Goal: Information Seeking & Learning: Learn about a topic

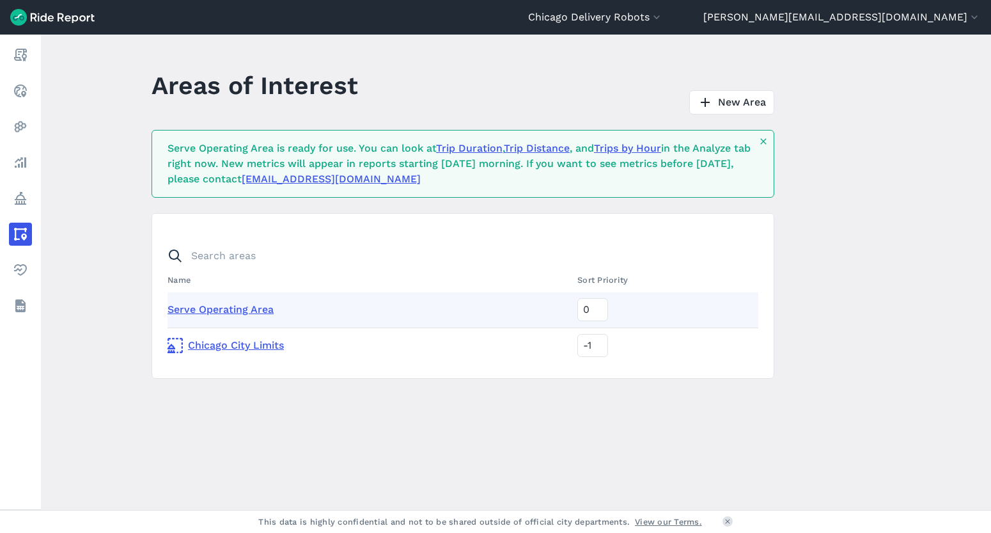
click at [663, 16] on button "Chicago Delivery Robots" at bounding box center [595, 17] width 135 height 15
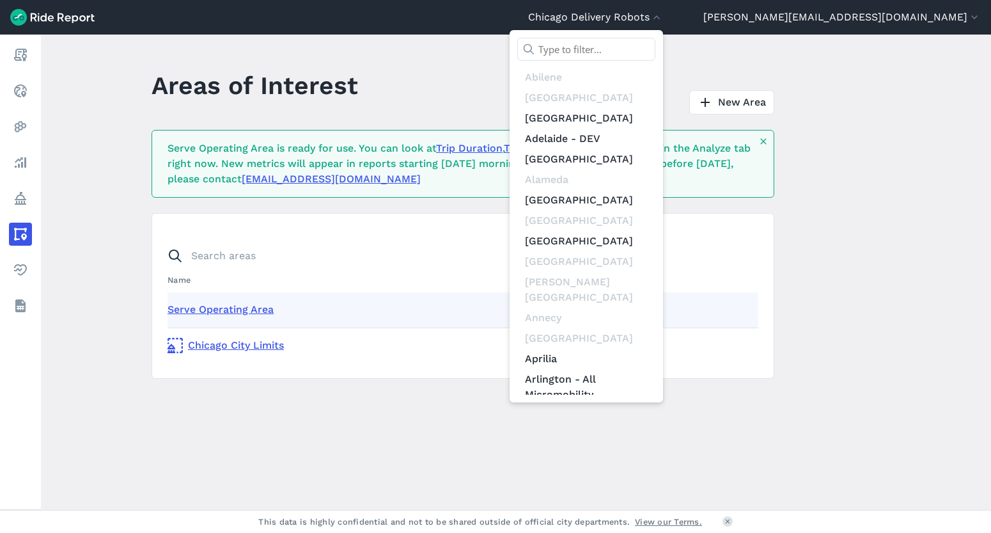
click at [655, 51] on input "text" at bounding box center [586, 49] width 138 height 23
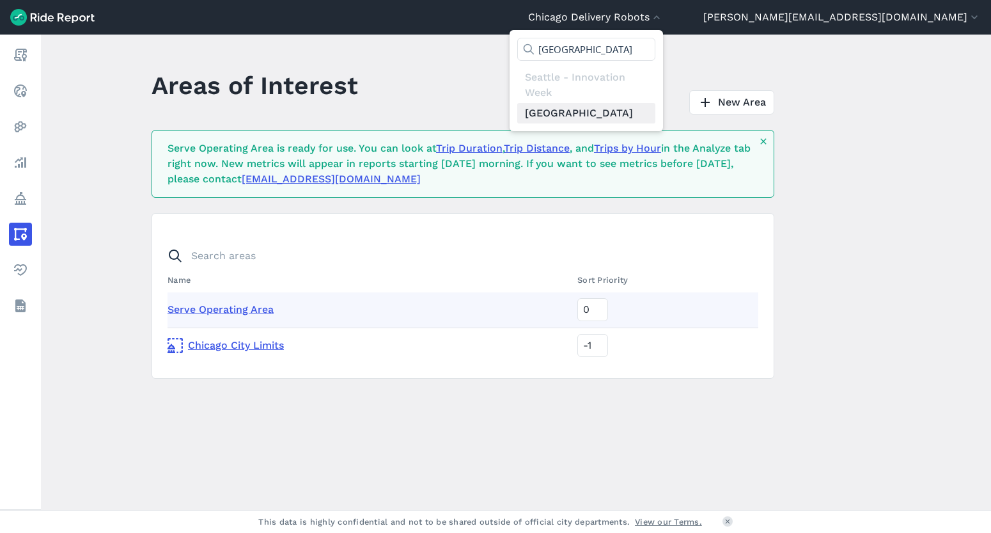
type input "[GEOGRAPHIC_DATA]"
click at [655, 115] on link "[GEOGRAPHIC_DATA]" at bounding box center [586, 113] width 138 height 20
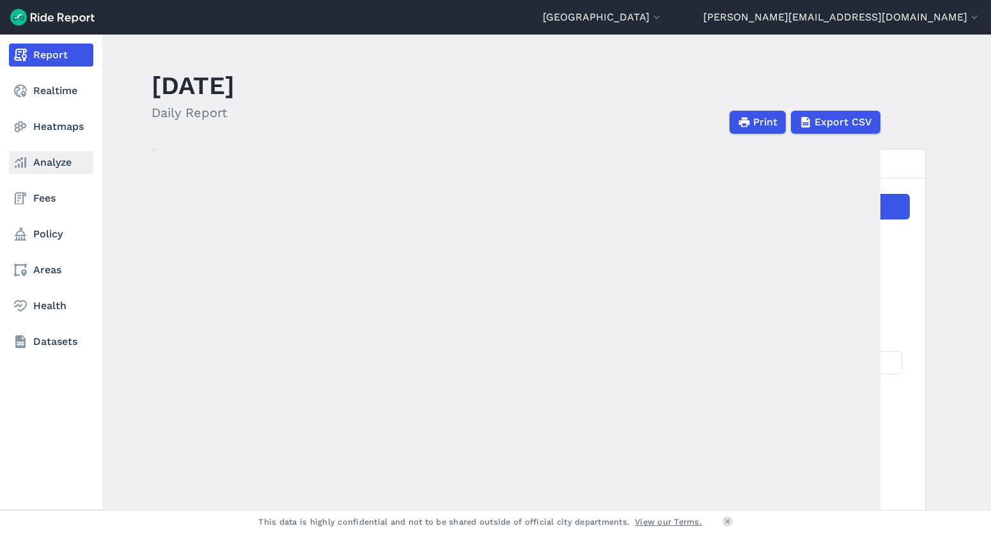
click at [51, 170] on link "Analyze" at bounding box center [51, 162] width 84 height 23
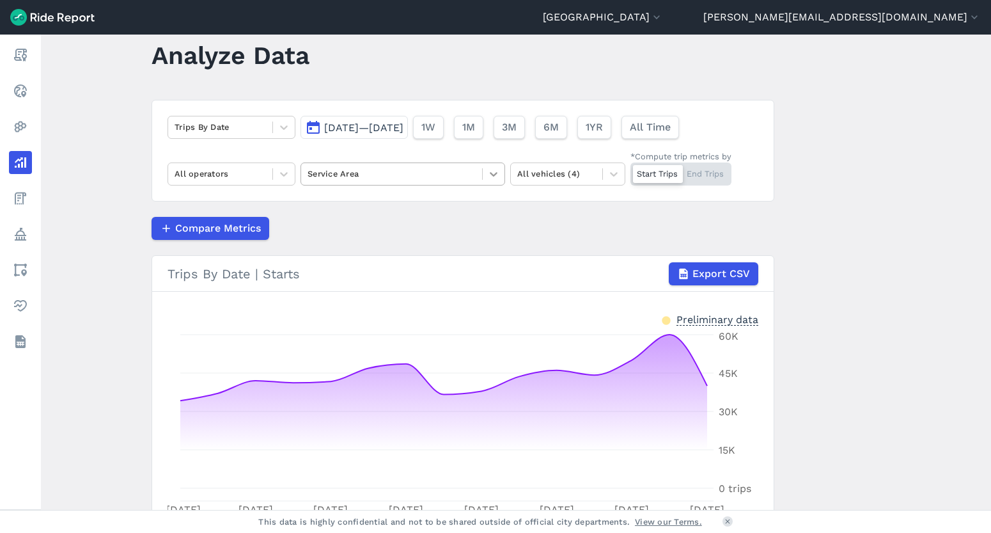
scroll to position [31, 0]
click at [602, 125] on span "1YR" at bounding box center [593, 125] width 17 height 15
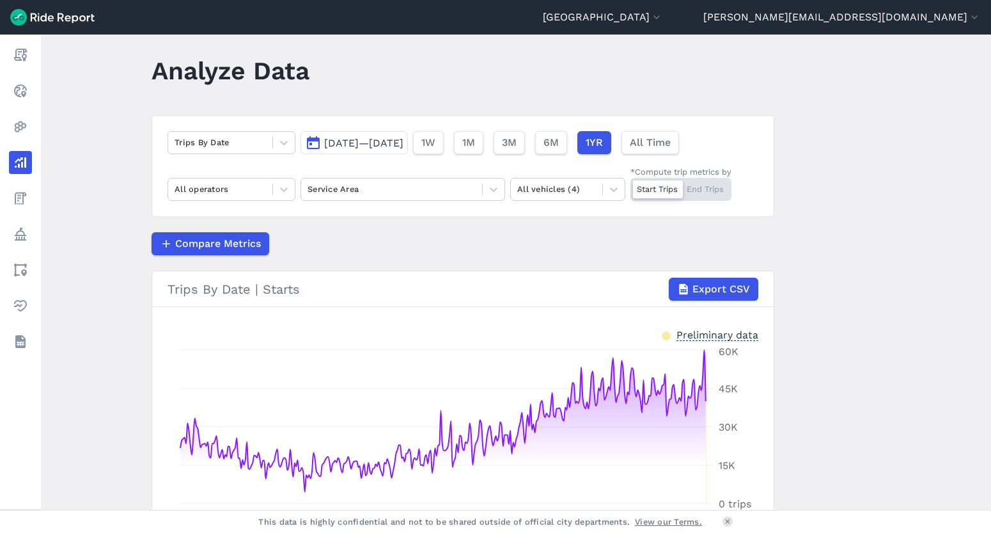
scroll to position [13, 0]
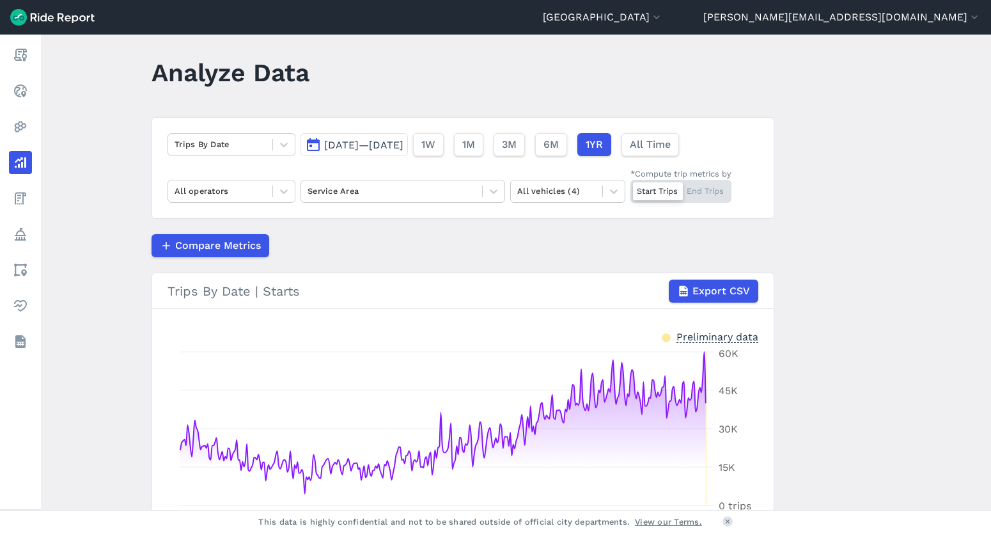
click at [391, 146] on span "[DATE]—[DATE]" at bounding box center [363, 145] width 79 height 12
click at [373, 139] on span "[DATE]—[DATE]" at bounding box center [363, 145] width 79 height 12
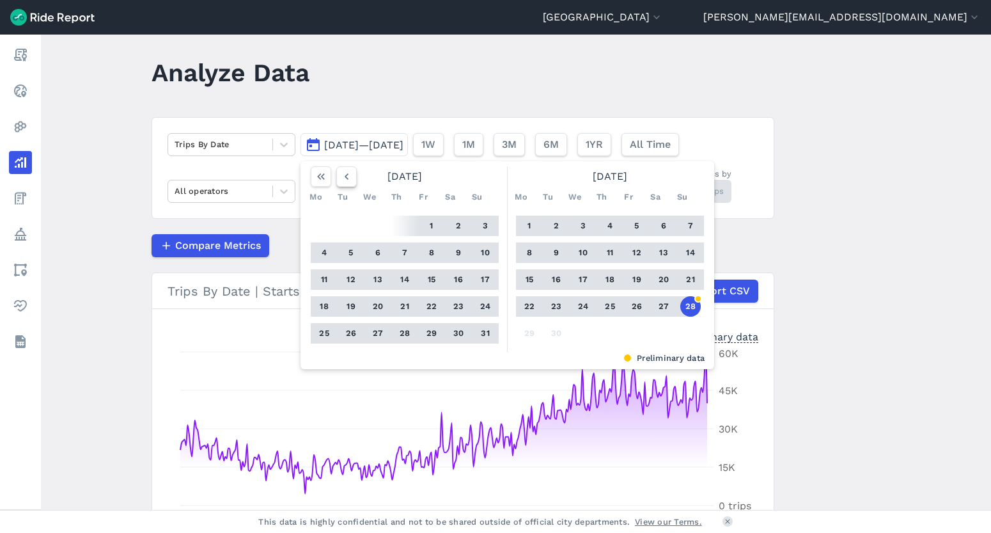
click at [348, 176] on icon "button" at bounding box center [346, 176] width 13 height 13
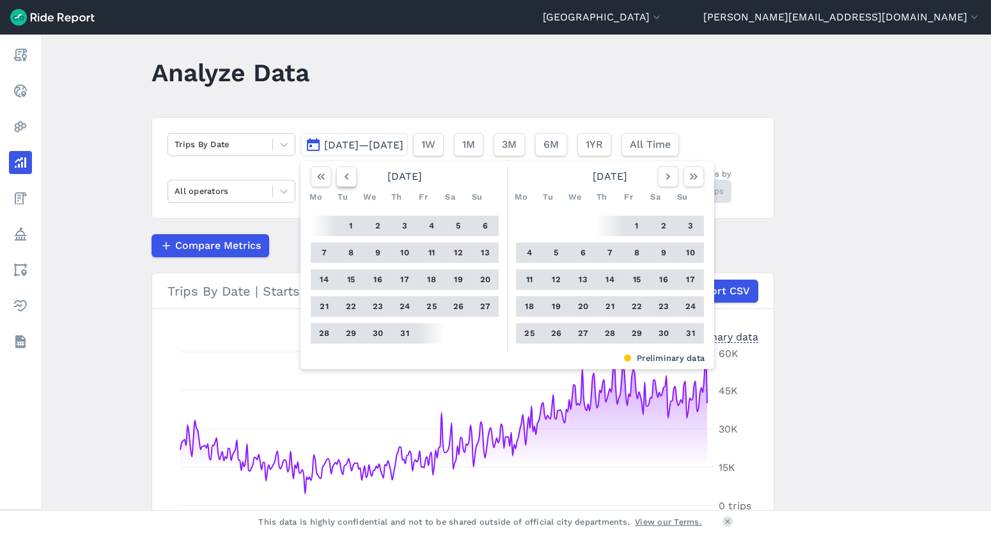
click at [348, 176] on icon "button" at bounding box center [346, 176] width 13 height 13
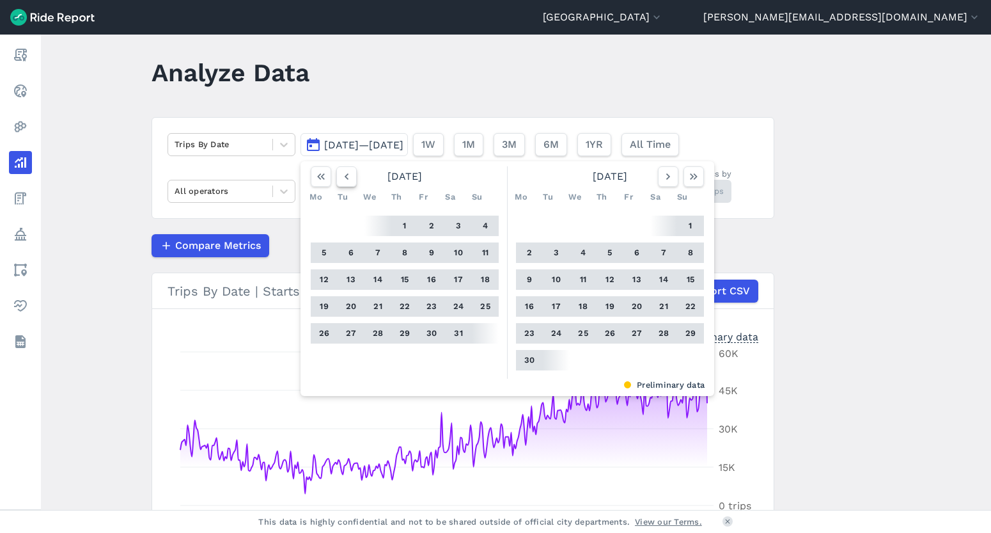
click at [348, 176] on icon "button" at bounding box center [346, 176] width 13 height 13
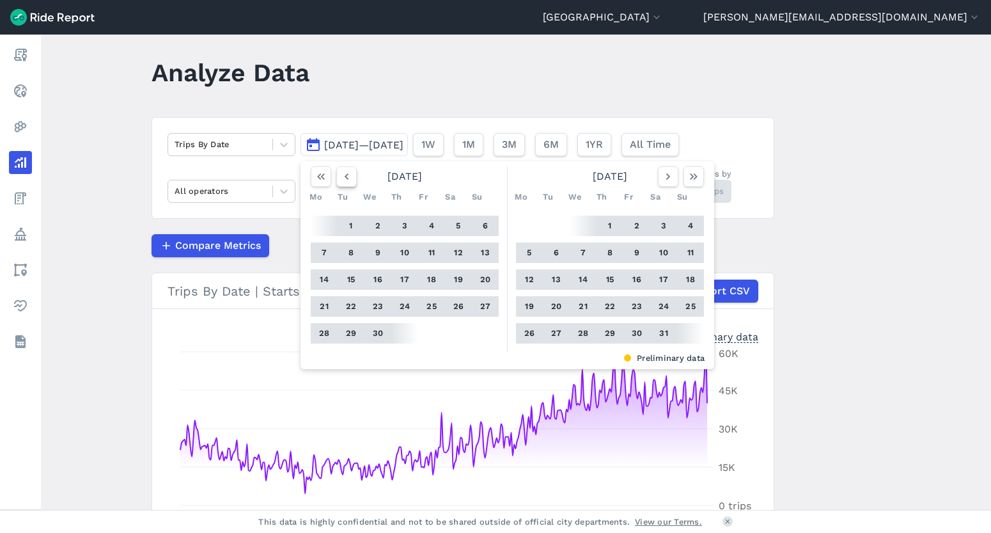
click at [348, 176] on icon "button" at bounding box center [346, 176] width 13 height 13
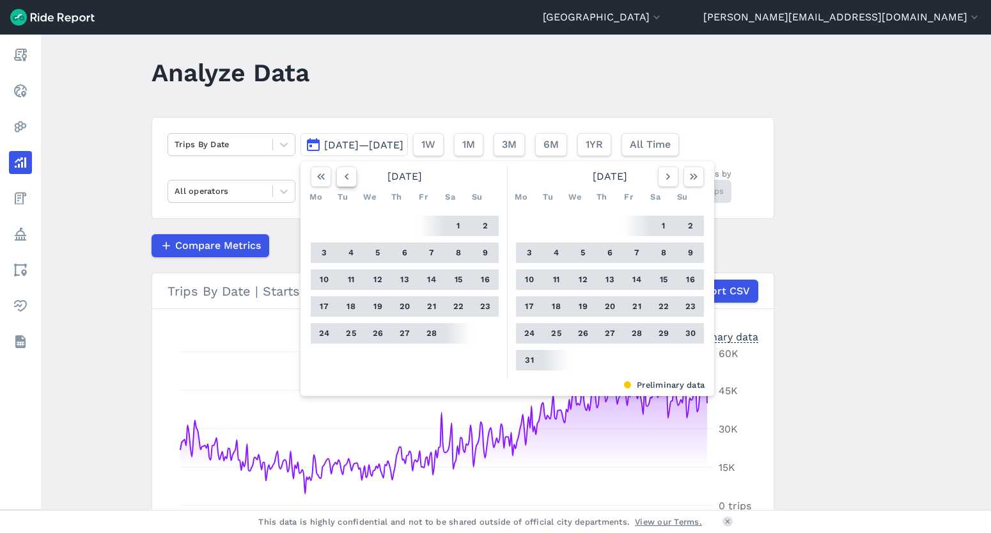
click at [348, 176] on icon "button" at bounding box center [346, 176] width 13 height 13
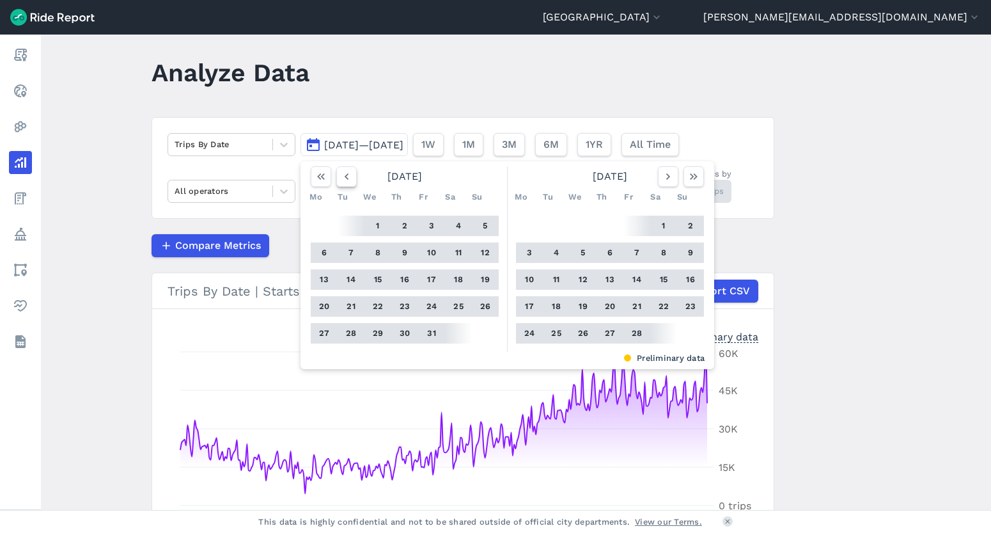
click at [348, 176] on icon "button" at bounding box center [346, 176] width 13 height 13
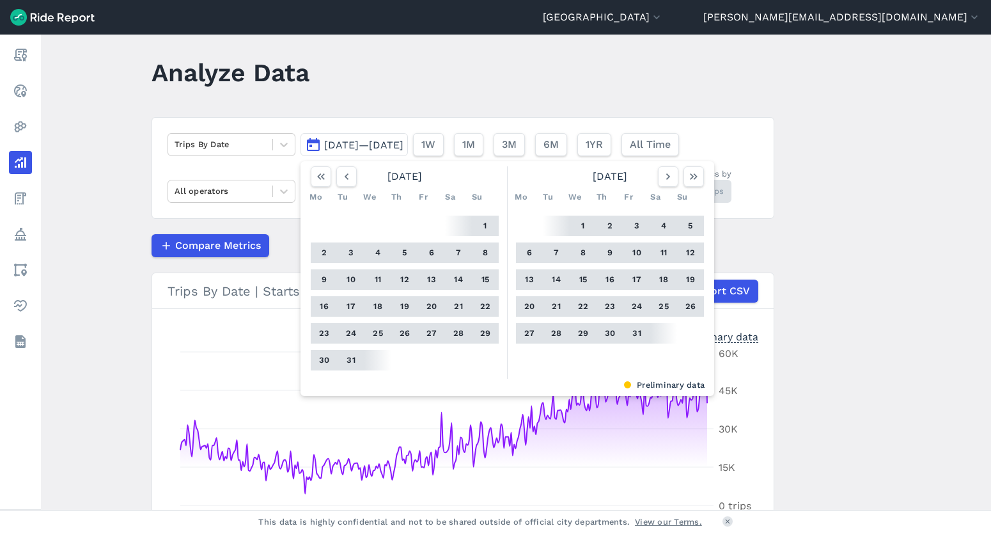
click at [577, 225] on button "1" at bounding box center [583, 225] width 20 height 20
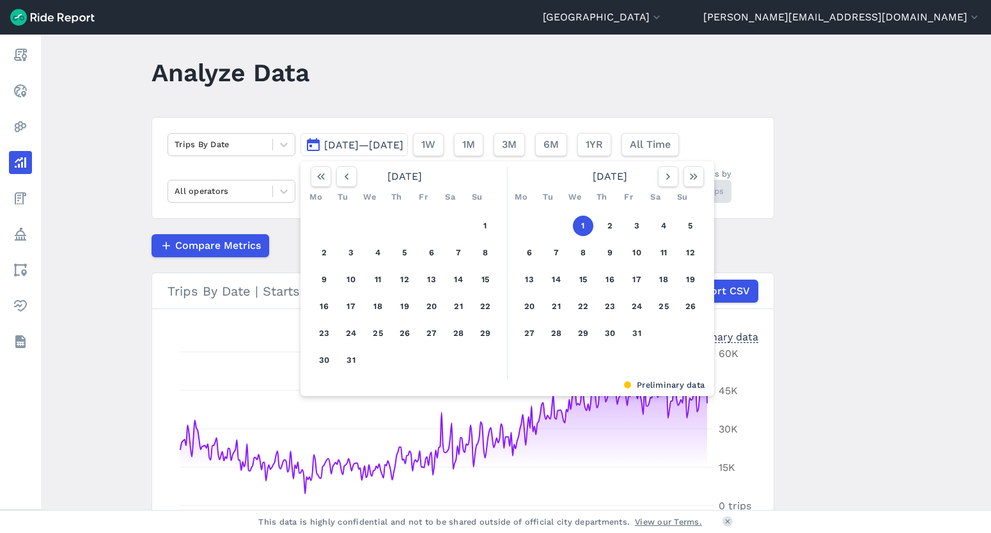
drag, startPoint x: 700, startPoint y: 179, endPoint x: 661, endPoint y: 210, distance: 49.1
click at [698, 179] on button "button" at bounding box center [694, 176] width 20 height 20
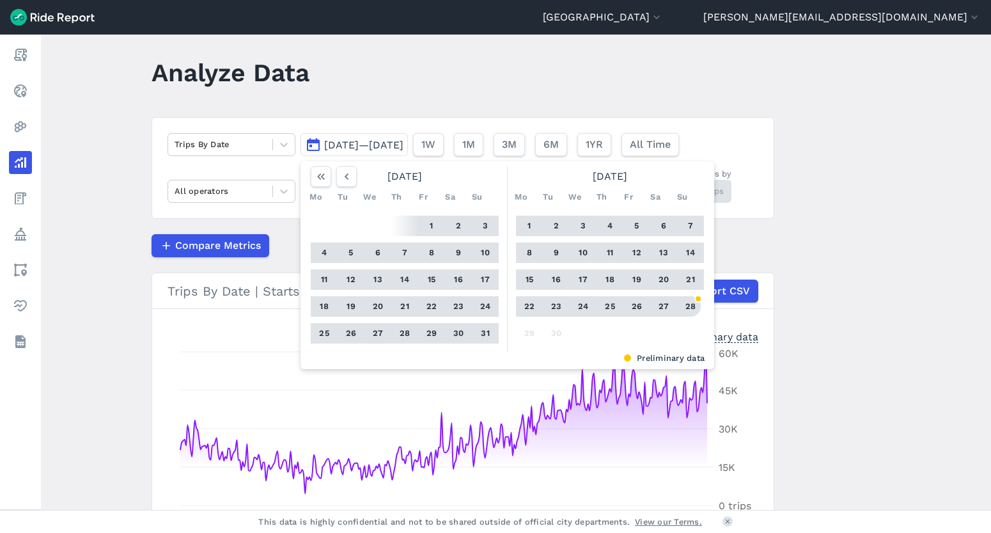
click at [685, 307] on button "28" at bounding box center [690, 306] width 20 height 20
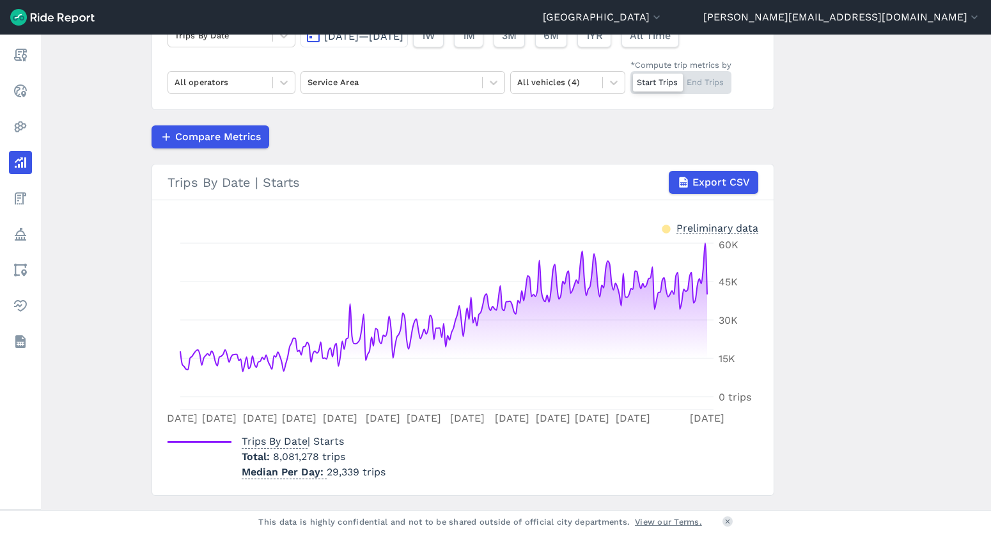
scroll to position [125, 0]
